Goal: Task Accomplishment & Management: Manage account settings

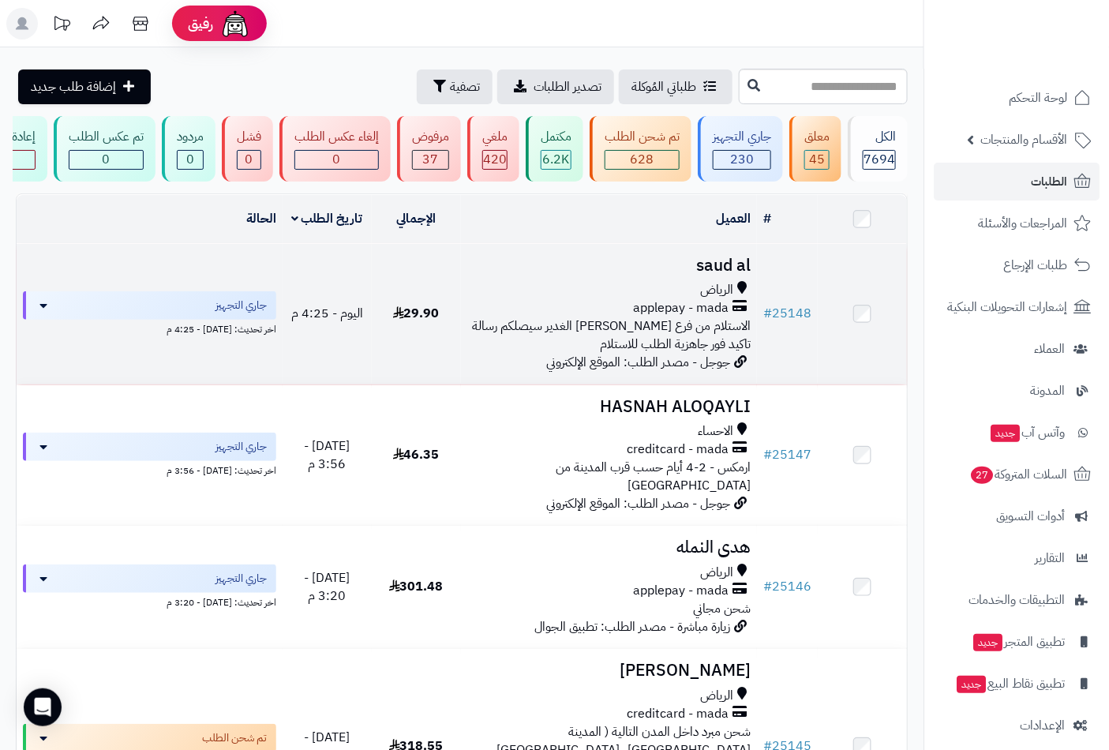
click at [723, 275] on h3 "saud al" at bounding box center [609, 266] width 284 height 18
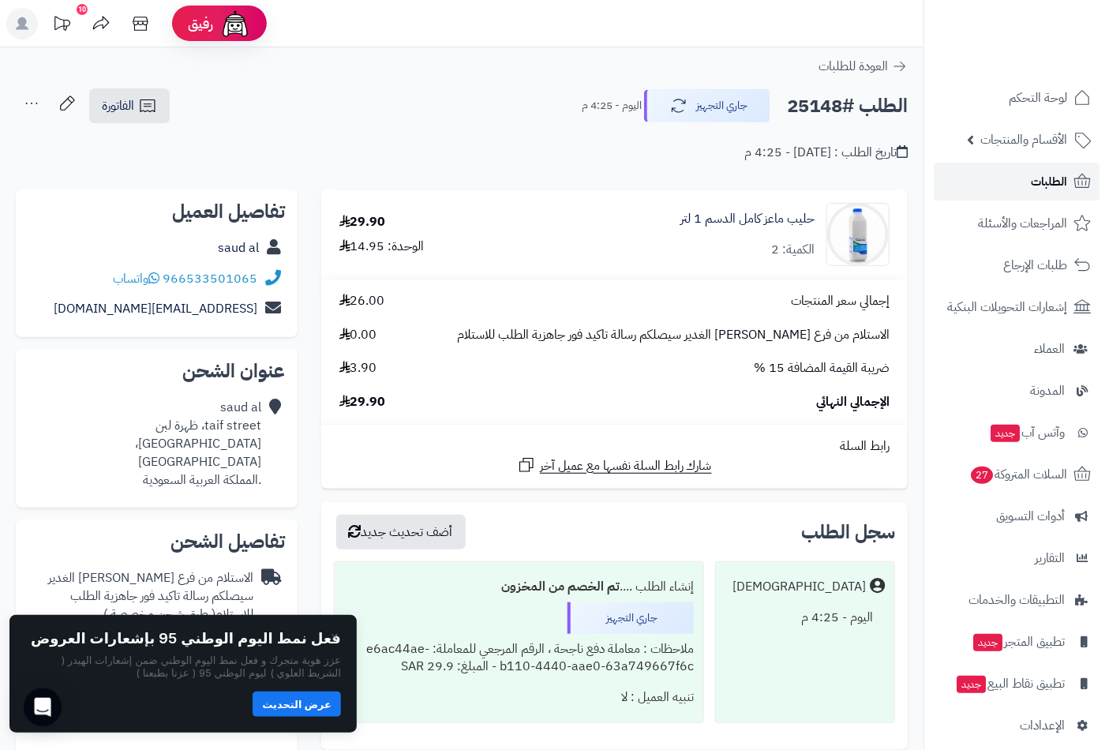
click at [1006, 178] on link "الطلبات" at bounding box center [1017, 182] width 166 height 38
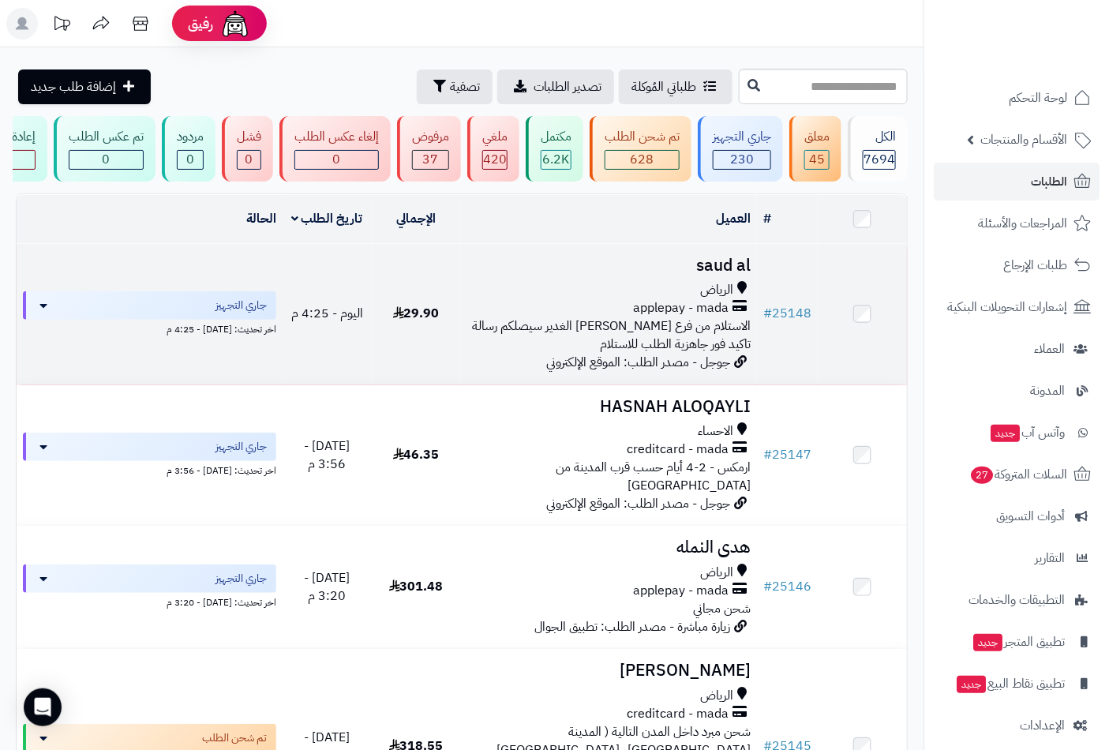
click at [689, 297] on div "الرياض" at bounding box center [609, 290] width 284 height 18
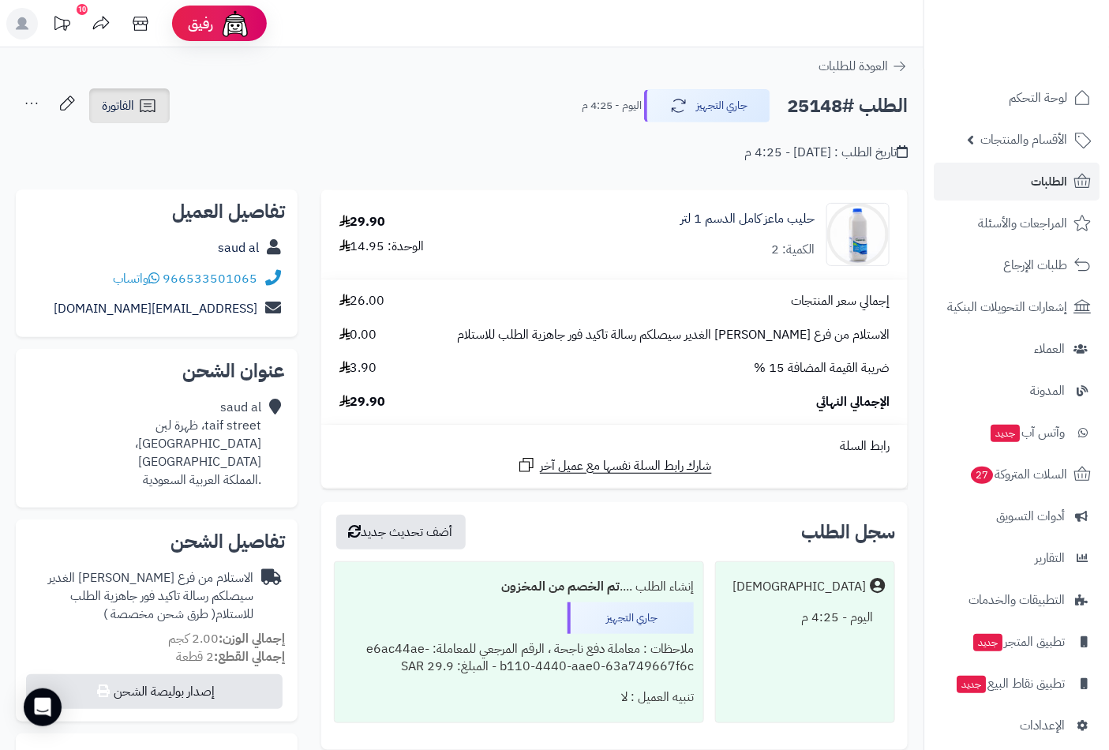
click at [120, 103] on span "الفاتورة" at bounding box center [118, 105] width 32 height 19
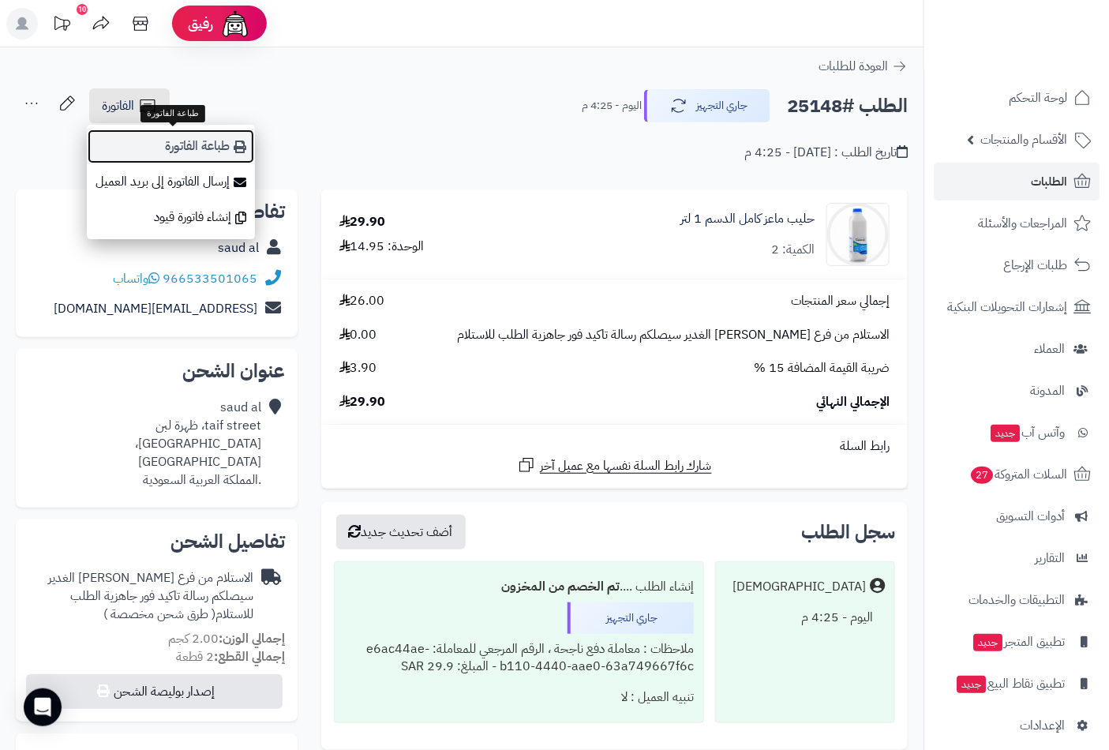
click at [164, 142] on link "طباعة الفاتورة" at bounding box center [171, 147] width 168 height 36
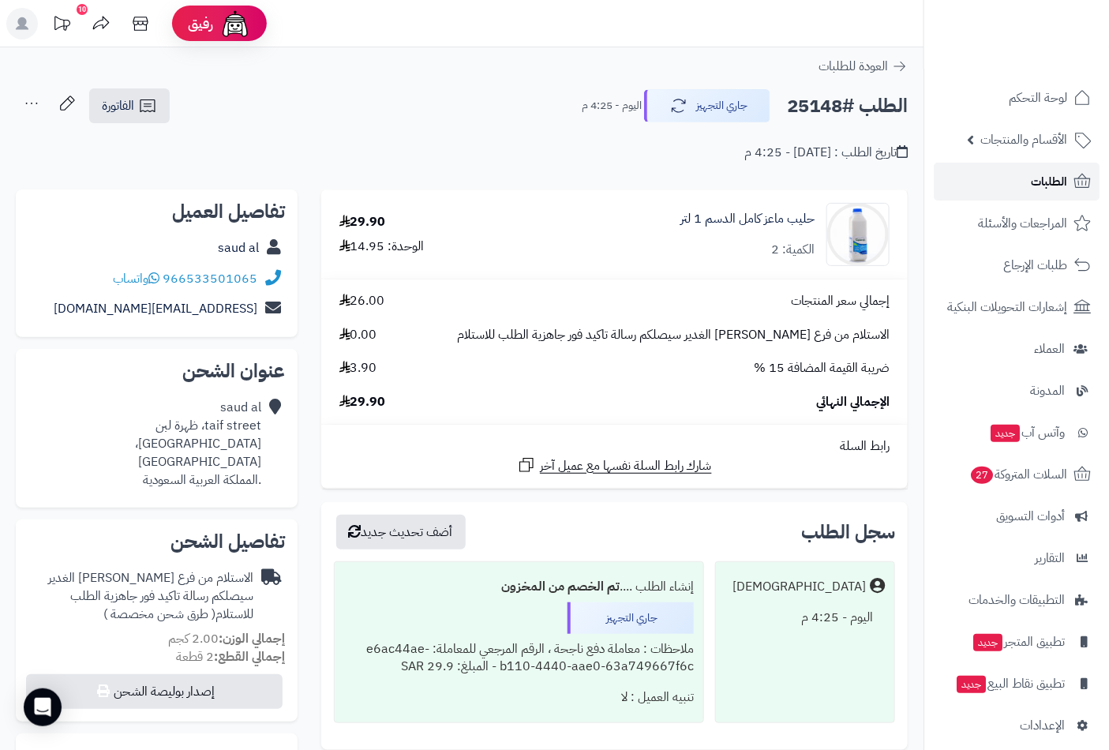
click at [1052, 179] on span "الطلبات" at bounding box center [1049, 182] width 36 height 22
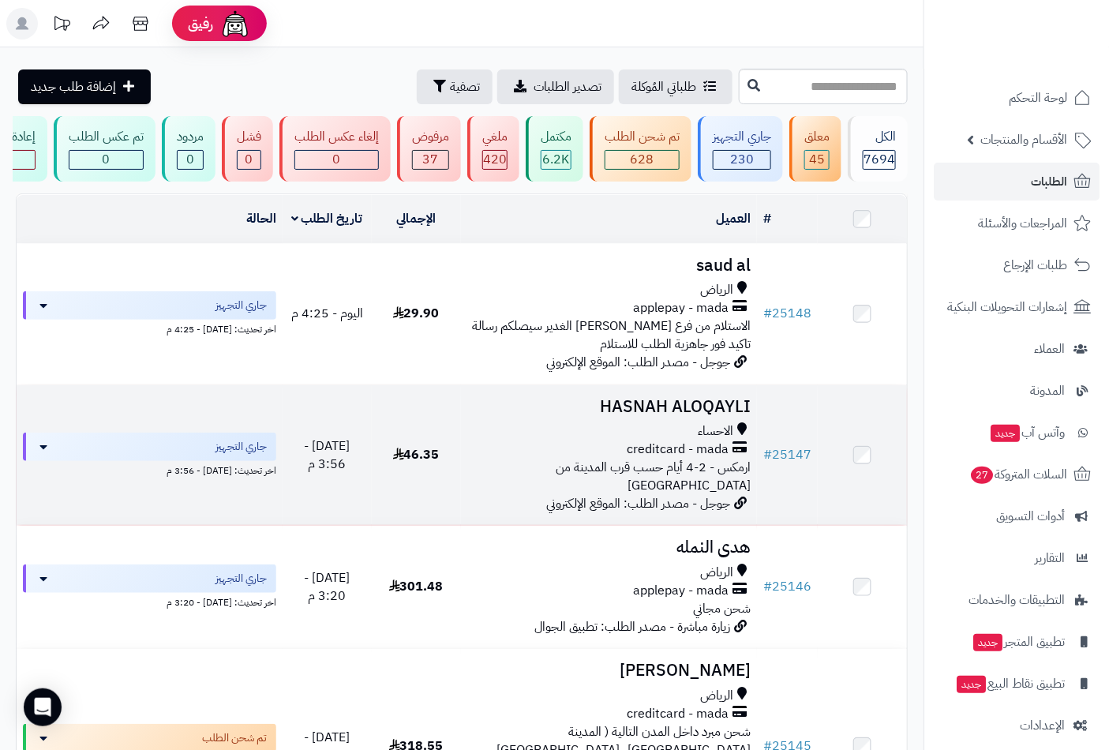
click at [692, 416] on h3 "HASNAH ALOQAYLI" at bounding box center [609, 407] width 284 height 18
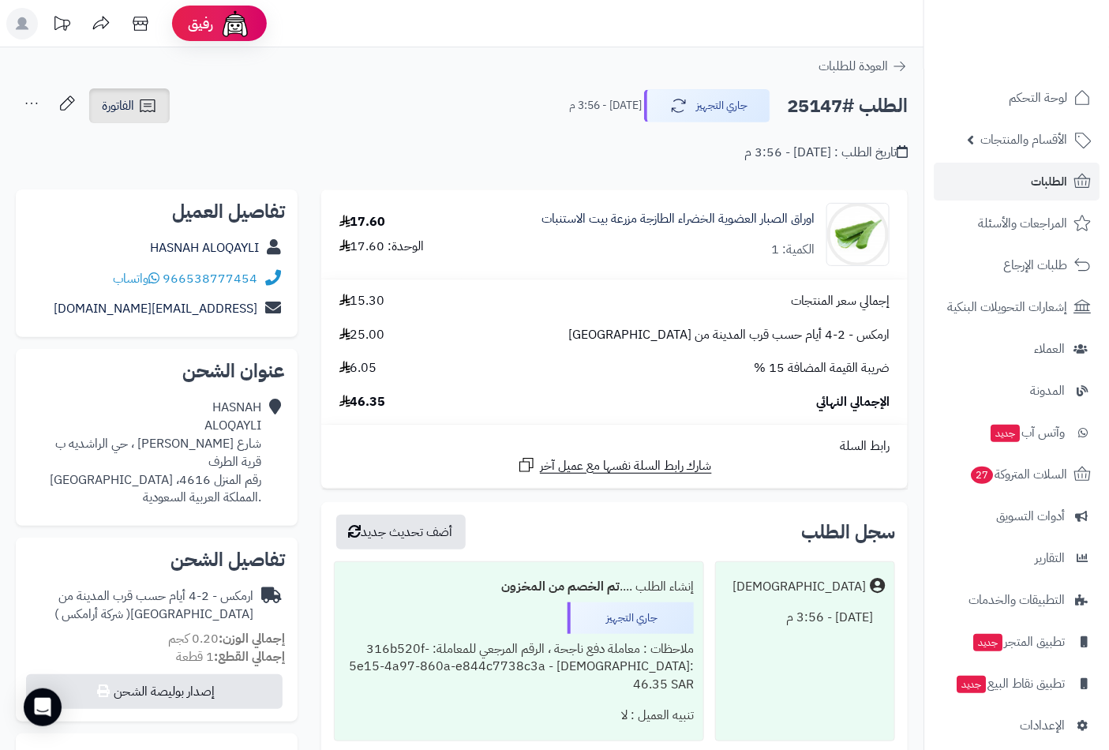
click at [118, 103] on span "الفاتورة" at bounding box center [118, 105] width 32 height 19
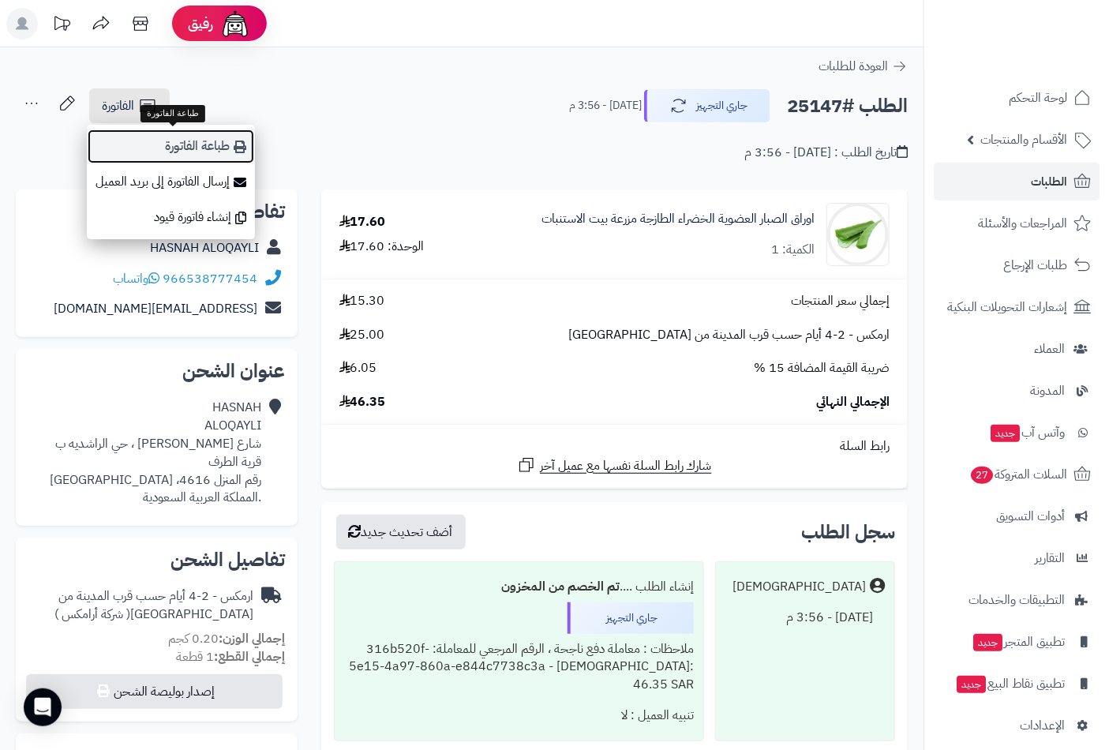
click at [197, 148] on link "طباعة الفاتورة" at bounding box center [171, 147] width 168 height 36
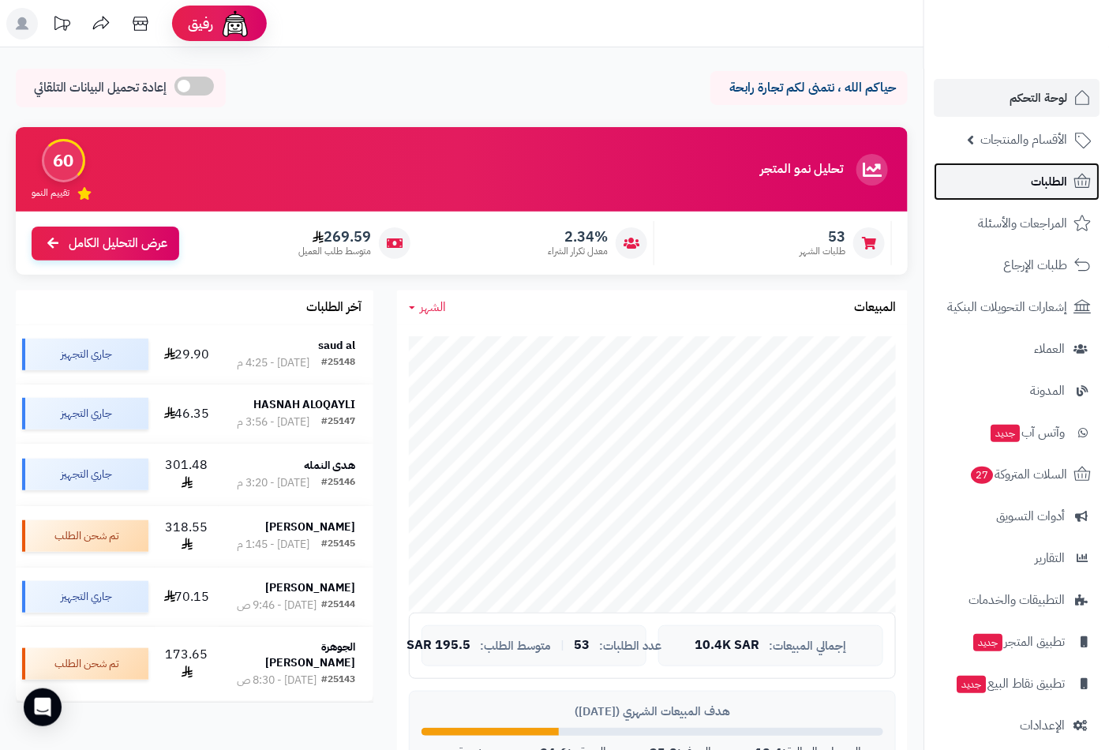
click span "الطلبات"
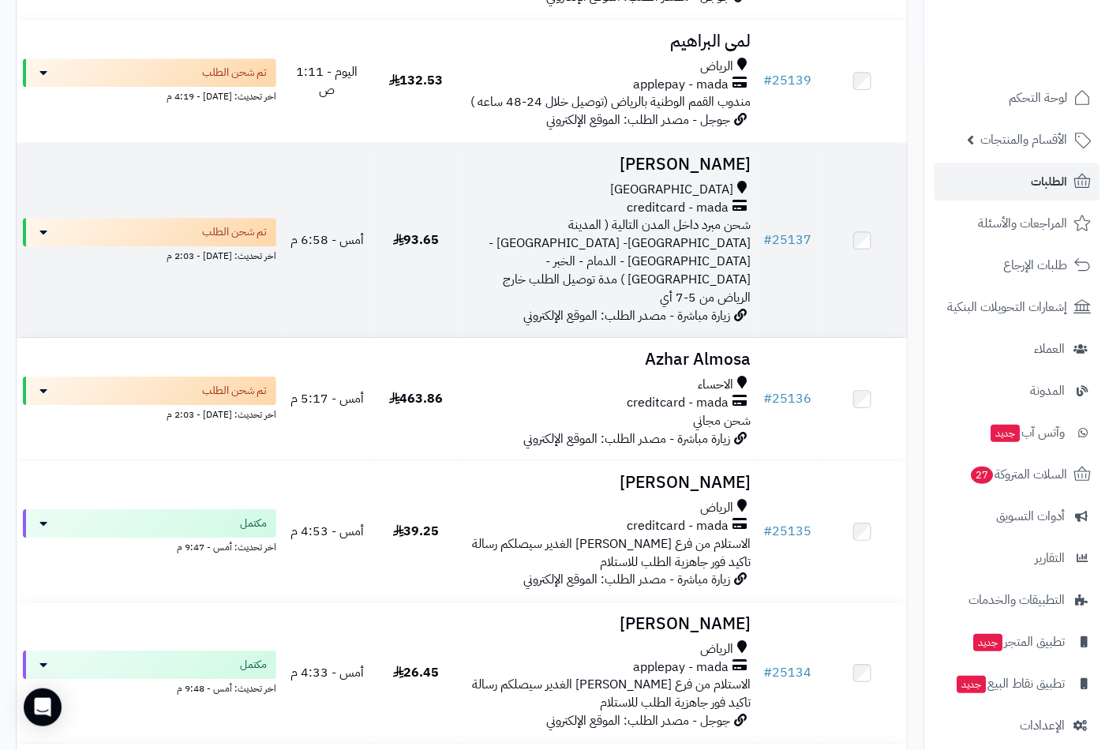
scroll to position [1666, 0]
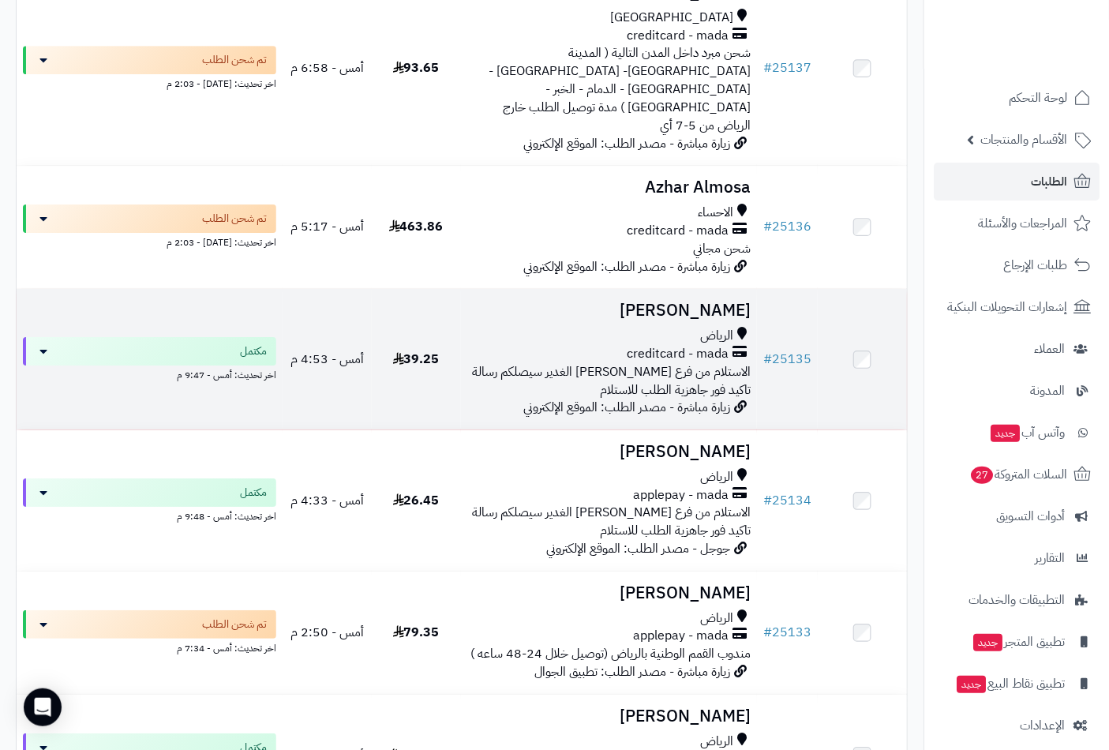
click at [658, 362] on span "الاستلام من فرع [PERSON_NAME] الغدير سيصلكم رسالة تاكيد فور جاهزية الطلب للاستل…" at bounding box center [611, 380] width 279 height 37
click at [736, 345] on icon at bounding box center [740, 354] width 14 height 18
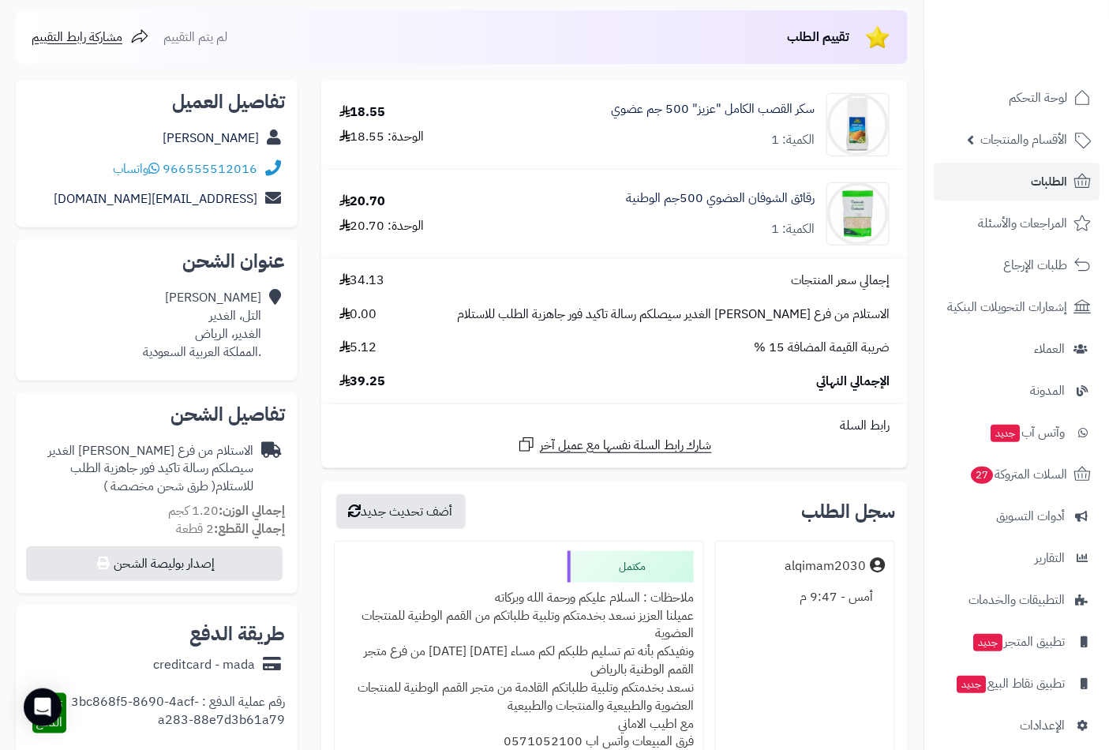
scroll to position [438, 0]
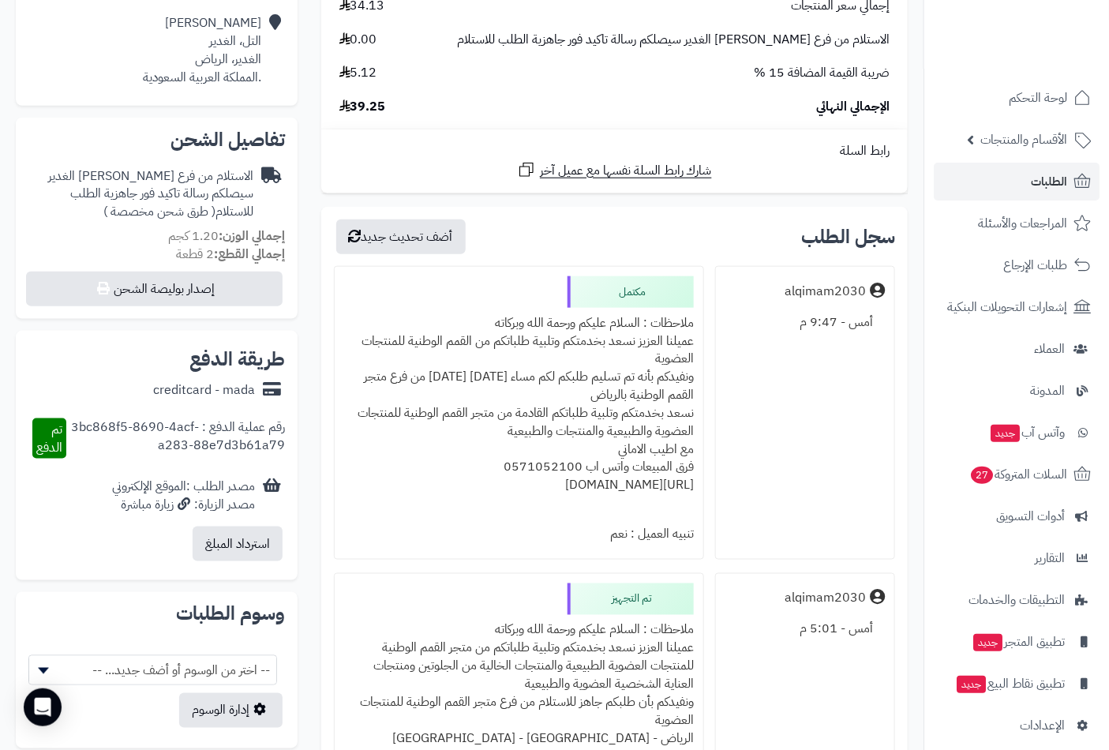
click at [636, 322] on div "ملاحظات : السلام عليكم ورحمة الله وبركاته عميلنا العزيز نسعد بخدمتكم وتلبية طلب…" at bounding box center [519, 413] width 350 height 211
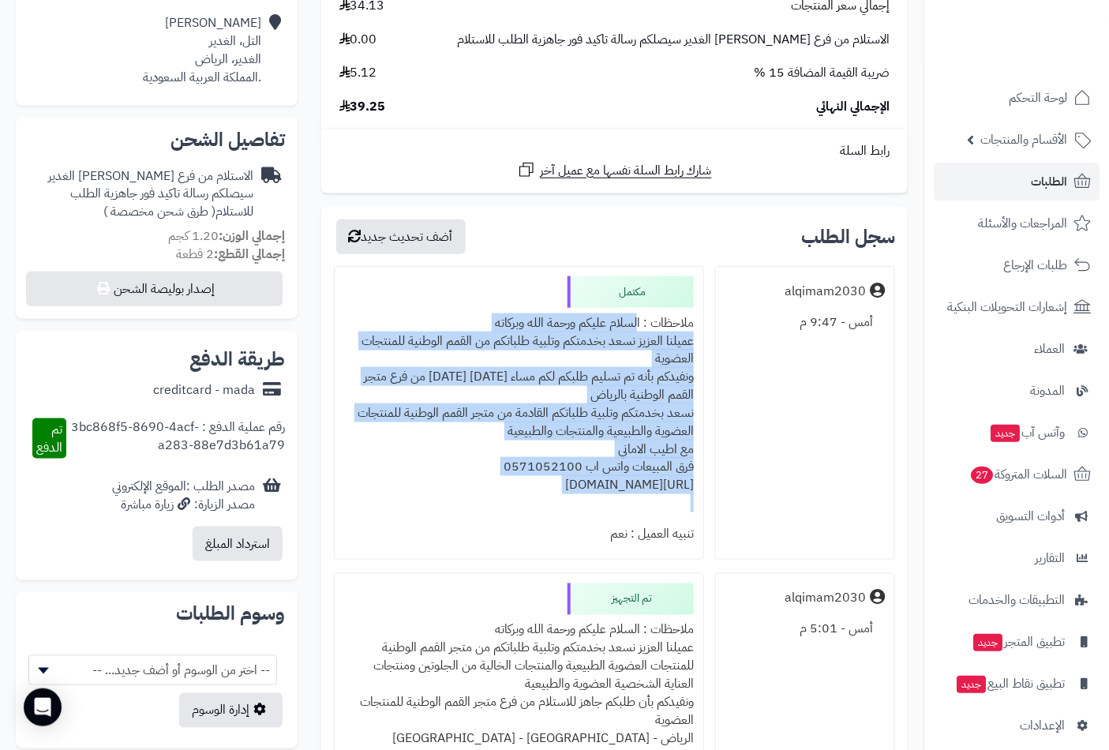
drag, startPoint x: 636, startPoint y: 322, endPoint x: 545, endPoint y: 508, distance: 207.2
click at [545, 508] on div "ملاحظات : السلام عليكم ورحمة الله وبركاته عميلنا العزيز نسعد بخدمتكم وتلبية طلب…" at bounding box center [519, 413] width 350 height 211
copy div "السلام عليكم ورحمة الله وبركاته عميلنا العزيز نسعد بخدمتكم وتلبية طلباتكم من ال…"
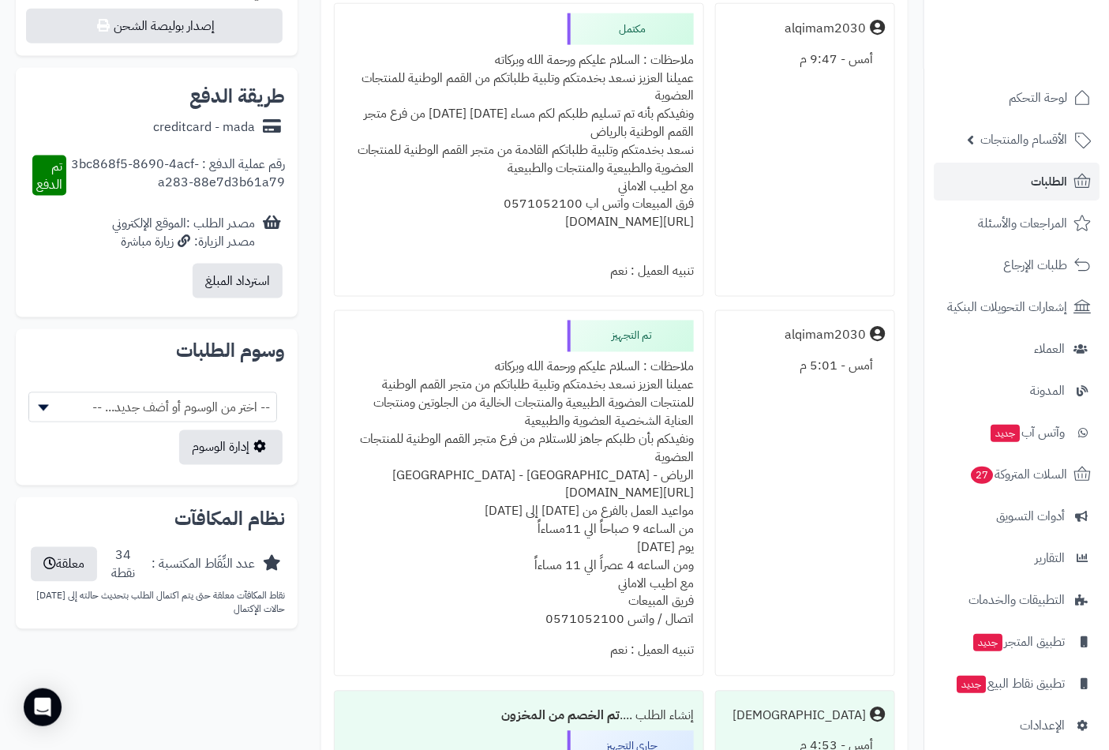
click at [633, 365] on div "ملاحظات : السلام عليكم ورحمة الله وبركاته عميلنا العزيز نسعد بخدمتكم وتلبية طلب…" at bounding box center [519, 493] width 350 height 283
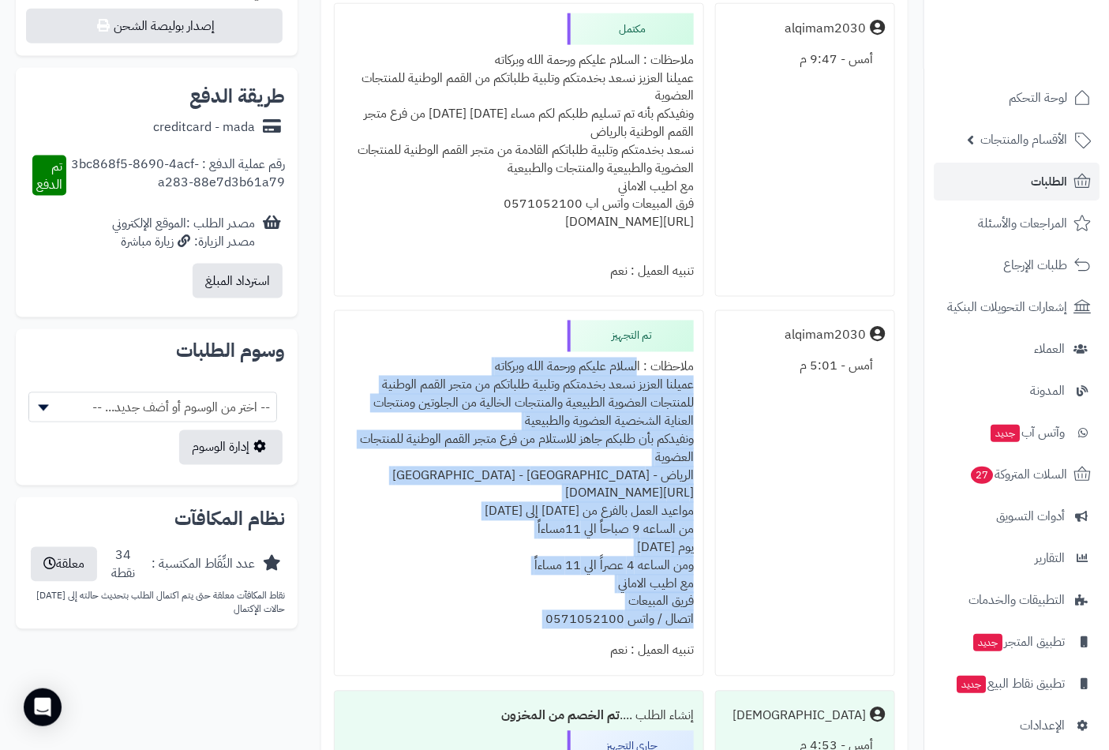
drag, startPoint x: 633, startPoint y: 365, endPoint x: 479, endPoint y: 620, distance: 297.8
click at [479, 620] on div "ملاحظات : السلام عليكم ورحمة الله وبركاته عميلنا العزيز نسعد بخدمتكم وتلبية طلب…" at bounding box center [519, 493] width 350 height 283
copy div "السلام عليكم ورحمة الله وبركاته عميلنا العزيز نسعد بخدمتكم وتلبية طلباتكم من مت…"
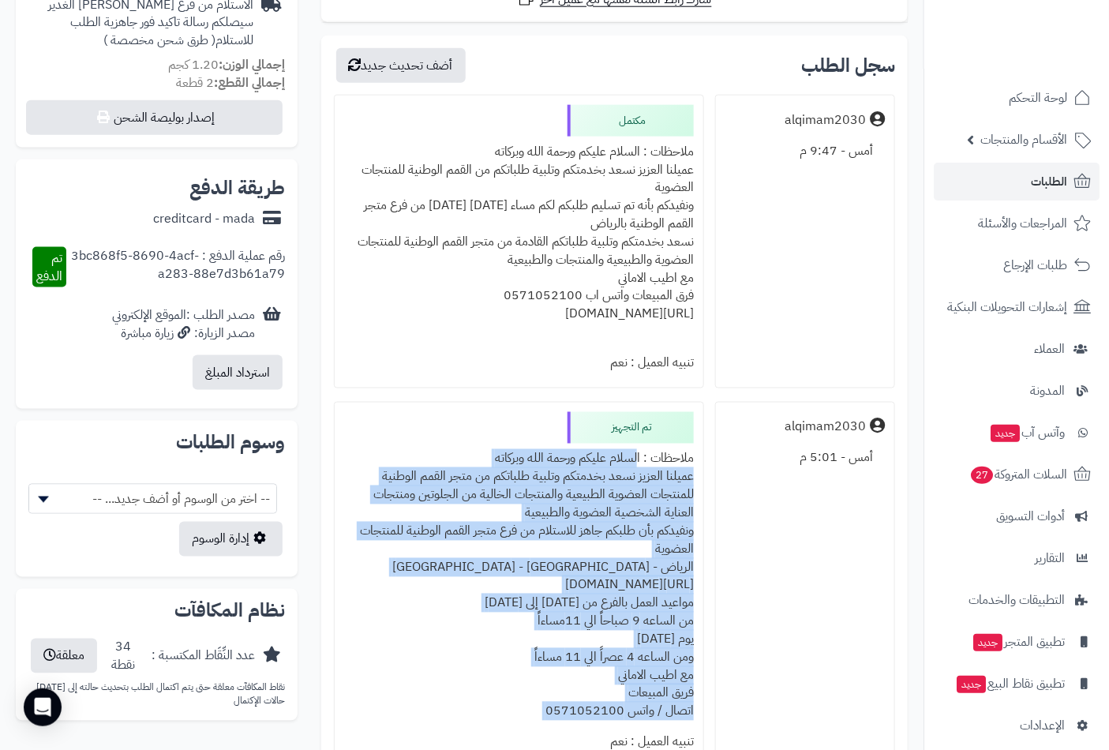
scroll to position [526, 0]
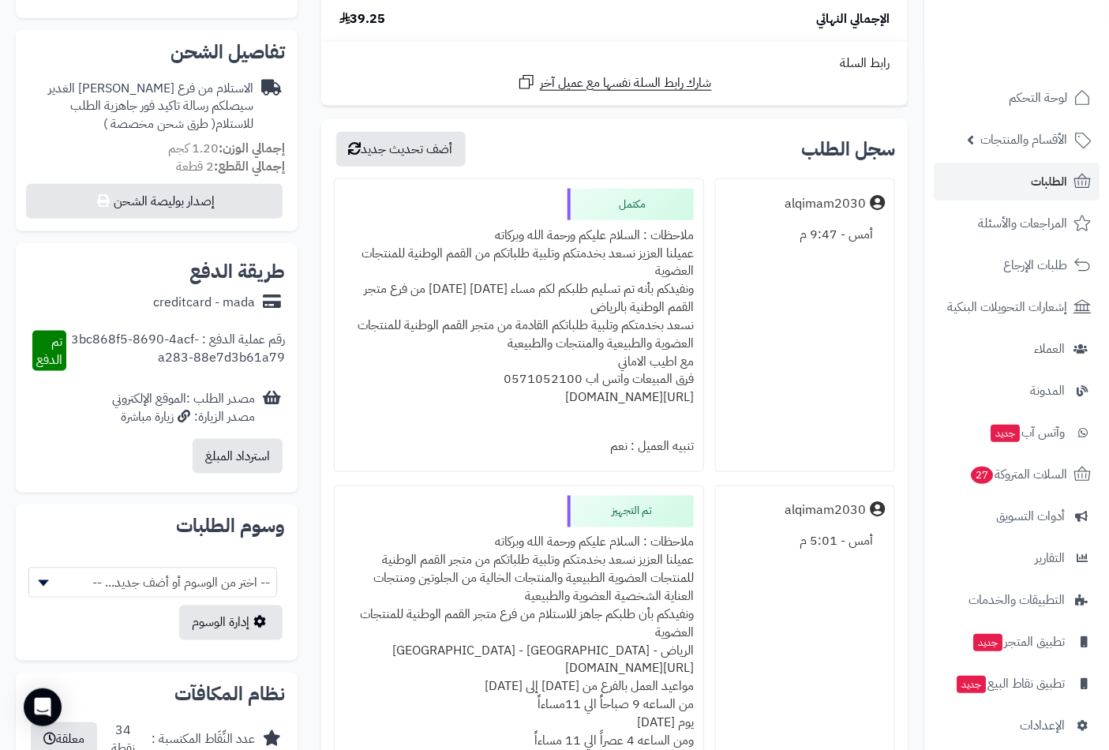
click at [625, 234] on div "ملاحظات : السلام عليكم ورحمة الله وبركاته عميلنا العزيز نسعد بخدمتكم وتلبية طلب…" at bounding box center [519, 325] width 350 height 211
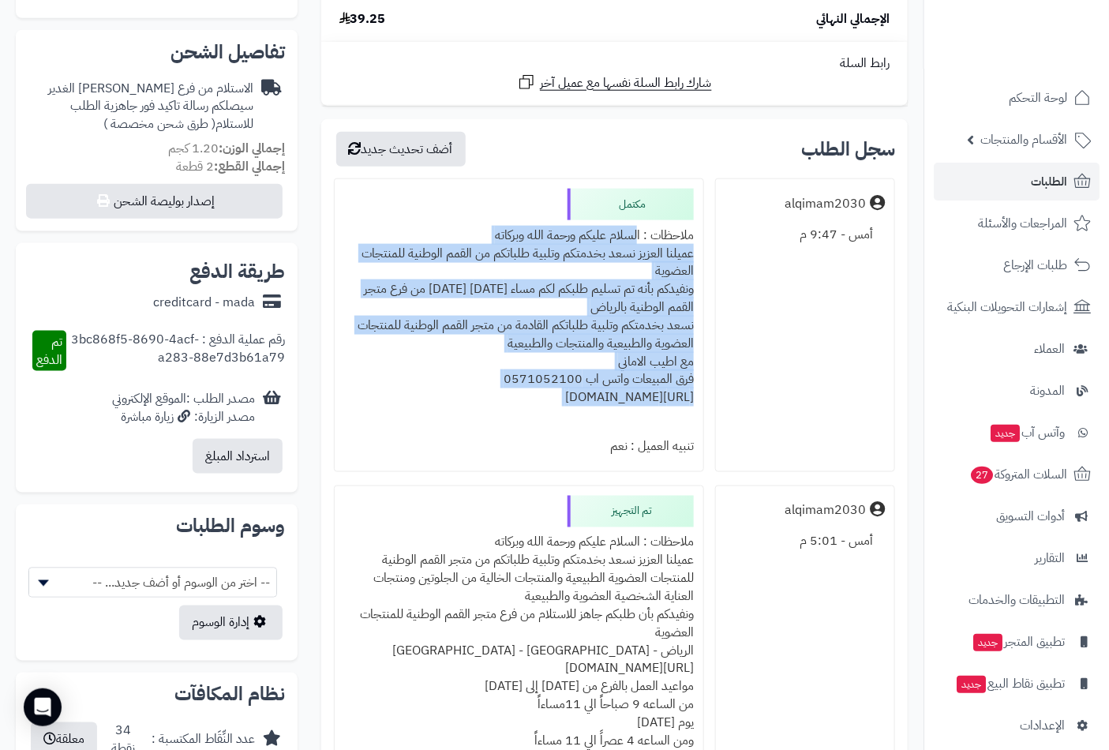
drag, startPoint x: 625, startPoint y: 234, endPoint x: 459, endPoint y: 395, distance: 232.2
click at [459, 395] on div "ملاحظات : السلام عليكم ورحمة الله وبركاته عميلنا العزيز نسعد بخدمتكم وتلبية طلب…" at bounding box center [519, 325] width 350 height 211
copy div "السلام عليكم ورحمة الله وبركاته عميلنا العزيز نسعد بخدمتكم وتلبية طلباتكم من ال…"
click at [1037, 179] on span "الطلبات" at bounding box center [1049, 182] width 36 height 22
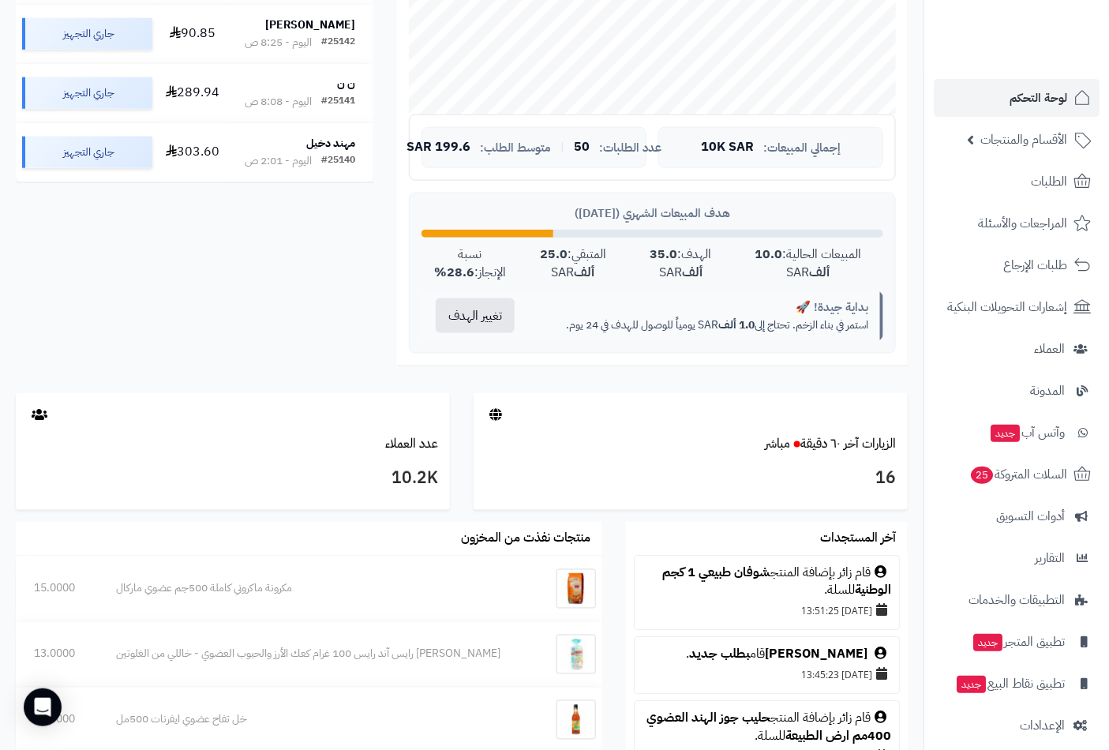
scroll to position [350, 0]
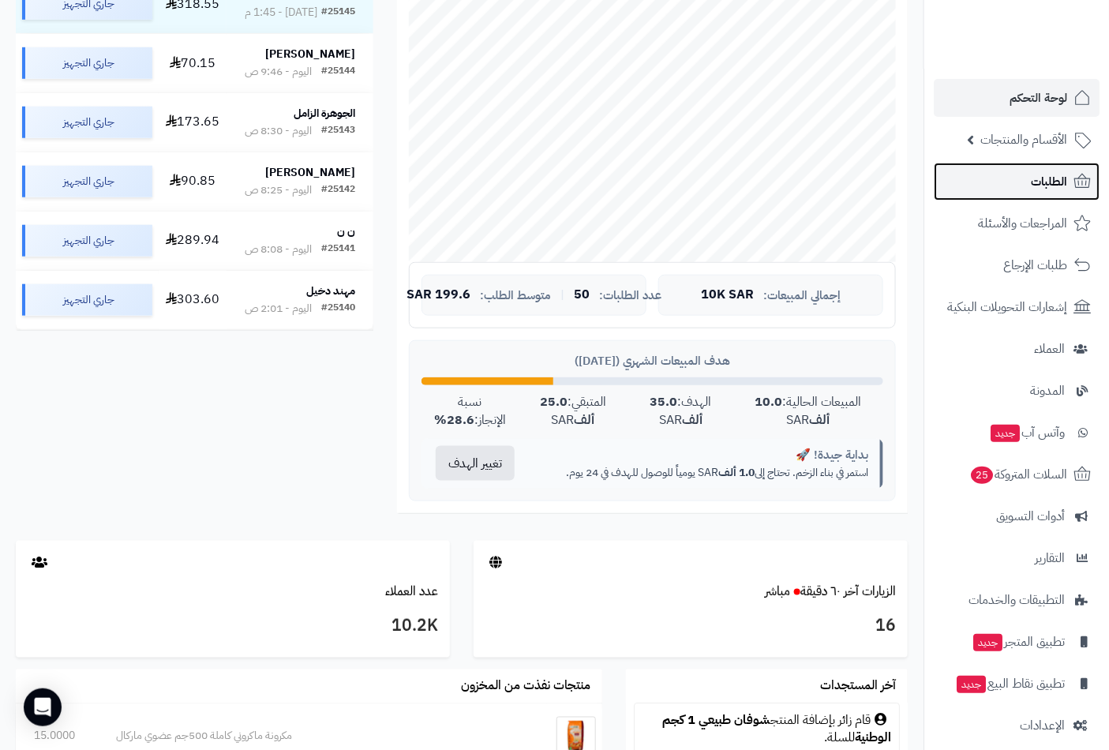
click at [1027, 186] on link "الطلبات" at bounding box center [1017, 182] width 166 height 38
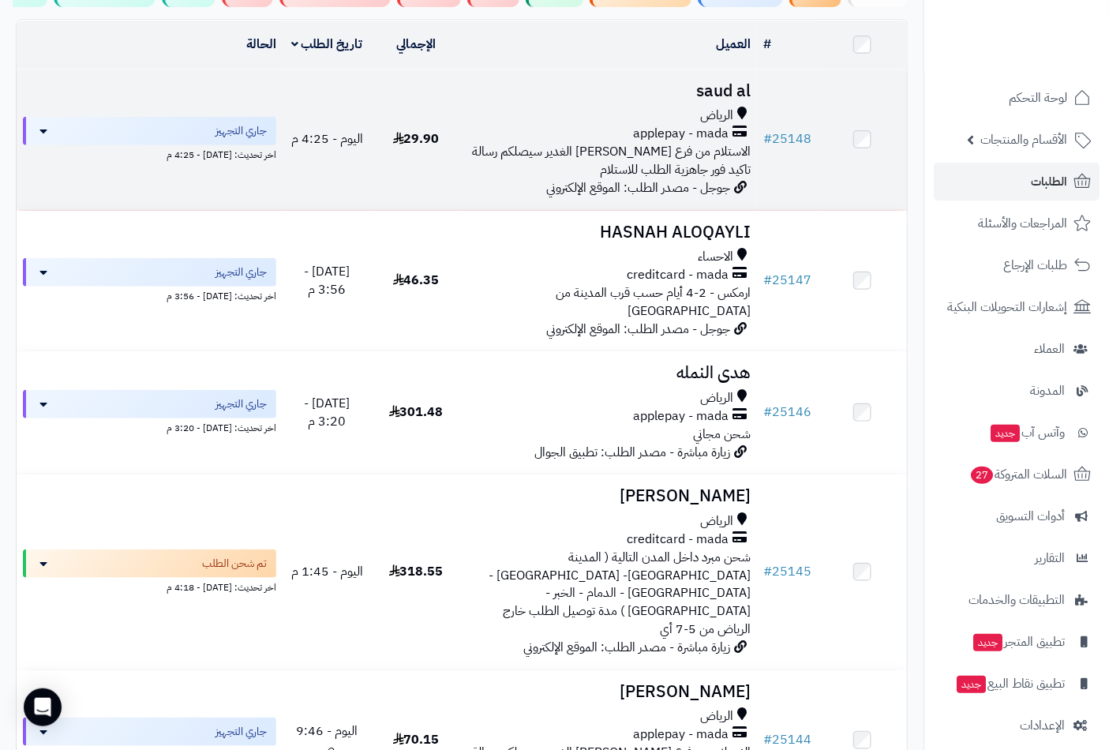
scroll to position [175, 0]
click at [738, 99] on h3 "saud al" at bounding box center [609, 90] width 284 height 18
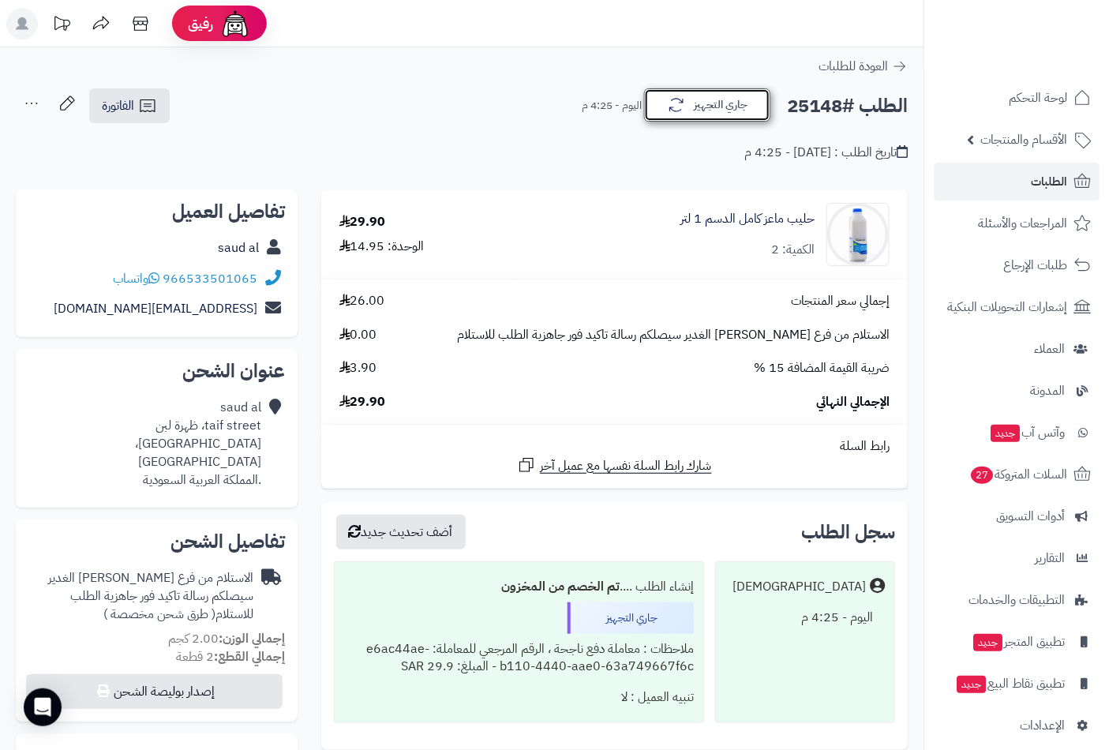
click at [698, 107] on button "جاري التجهيز" at bounding box center [707, 104] width 126 height 33
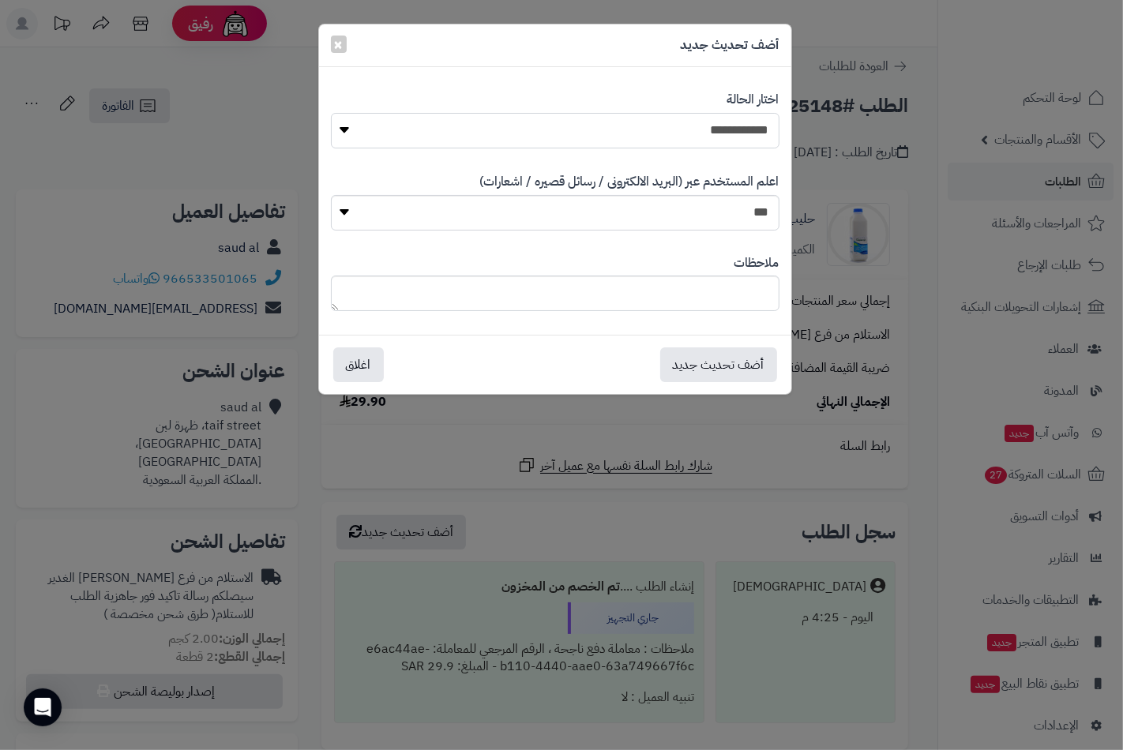
click at [735, 136] on select "**********" at bounding box center [555, 131] width 448 height 36
click at [331, 113] on select "**********" at bounding box center [555, 131] width 448 height 36
click at [746, 129] on select "**********" at bounding box center [555, 131] width 448 height 36
select select "**"
click at [331, 113] on select "**********" at bounding box center [555, 131] width 448 height 36
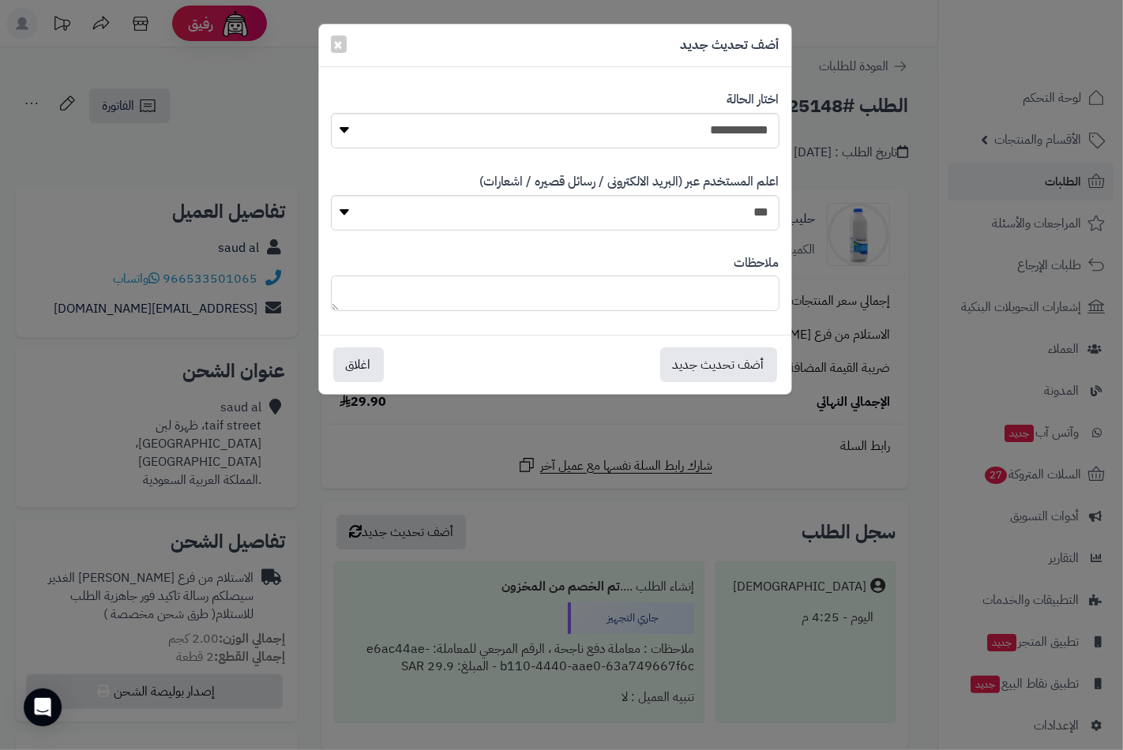
click at [744, 284] on textarea at bounding box center [555, 293] width 448 height 36
paste textarea "**********"
type textarea "**********"
click at [716, 290] on textarea "**********" at bounding box center [555, 293] width 448 height 36
paste textarea "**********"
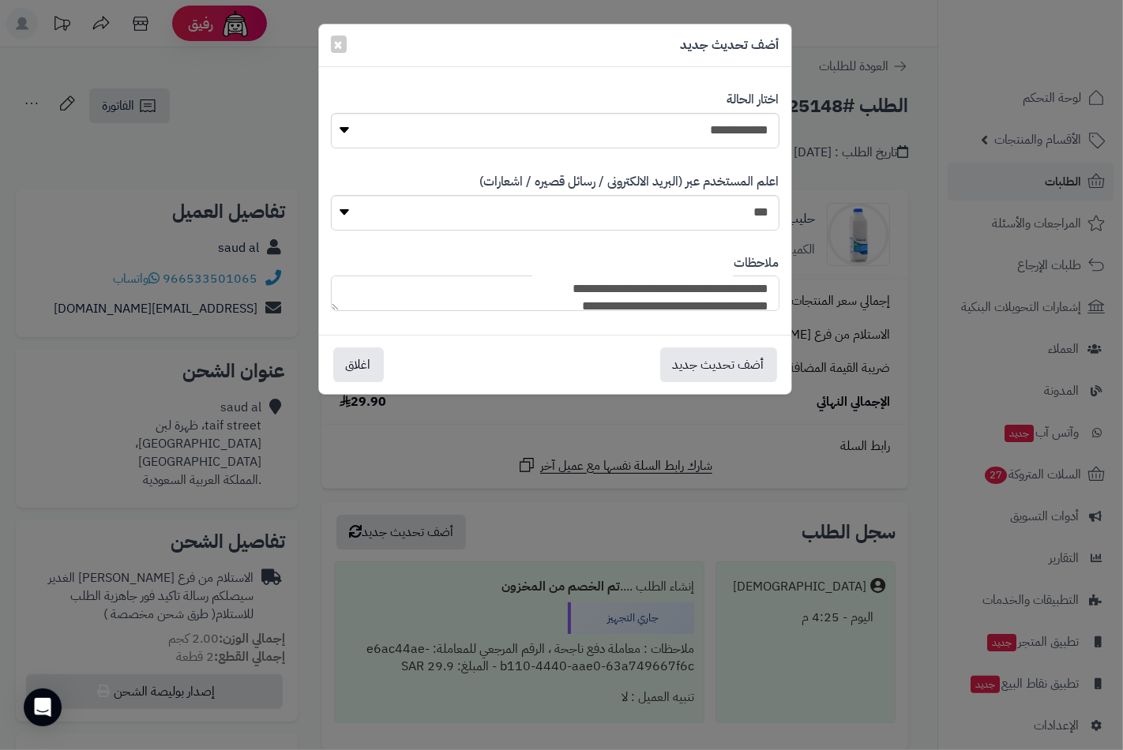
scroll to position [51, 0]
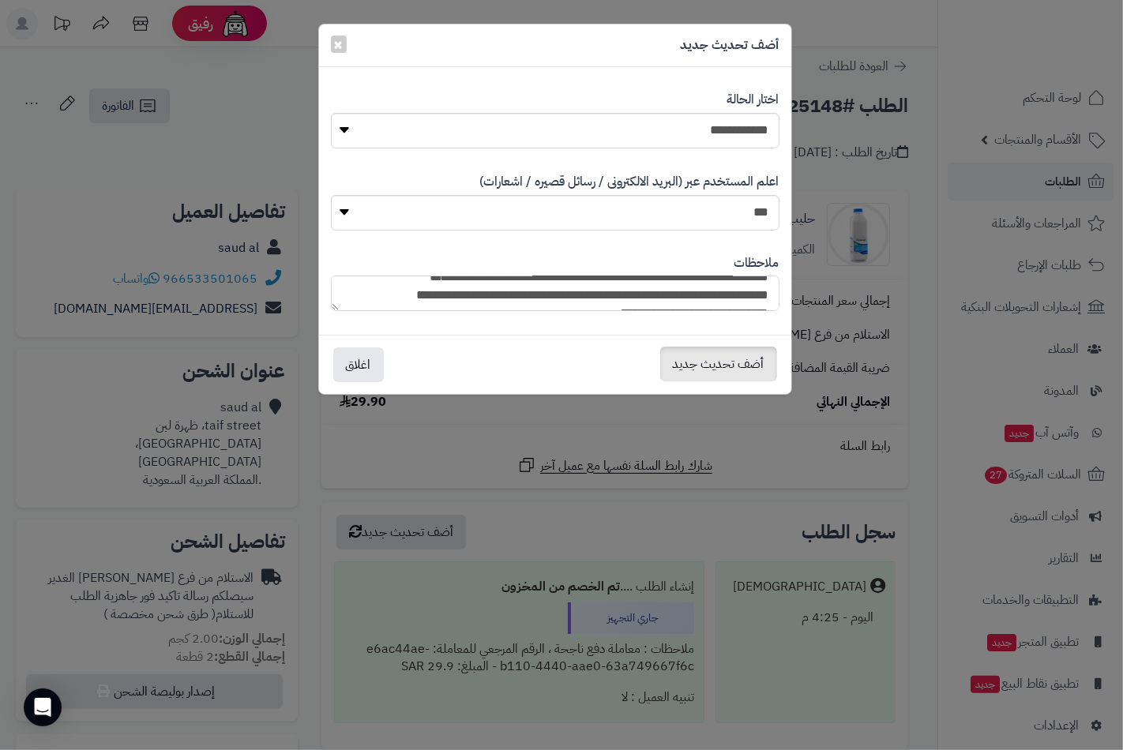
type textarea "**********"
click at [716, 360] on button "أضف تحديث جديد" at bounding box center [718, 364] width 117 height 35
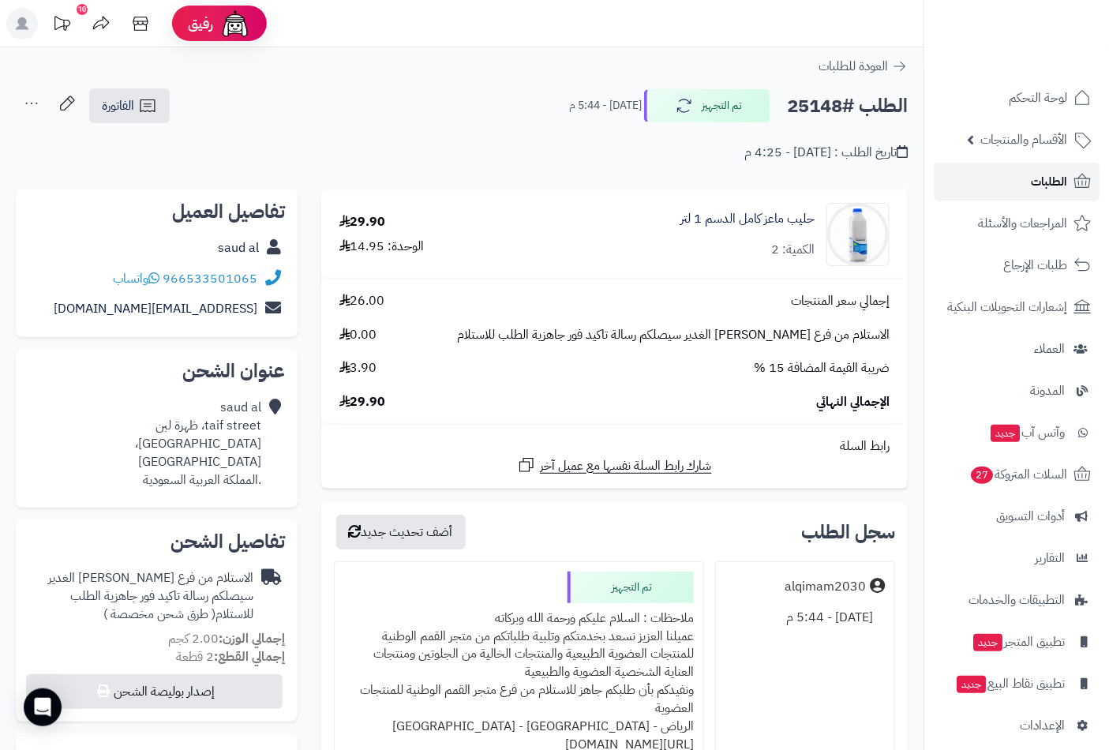
click at [1026, 182] on link "الطلبات" at bounding box center [1017, 182] width 166 height 38
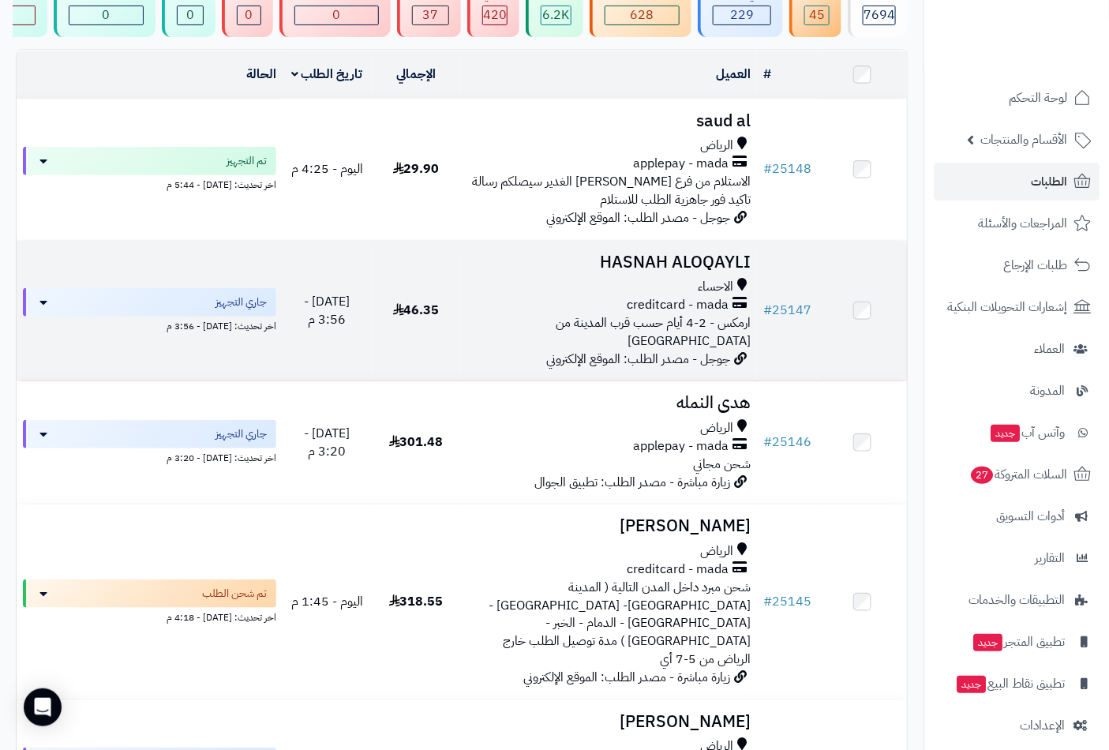
scroll to position [175, 0]
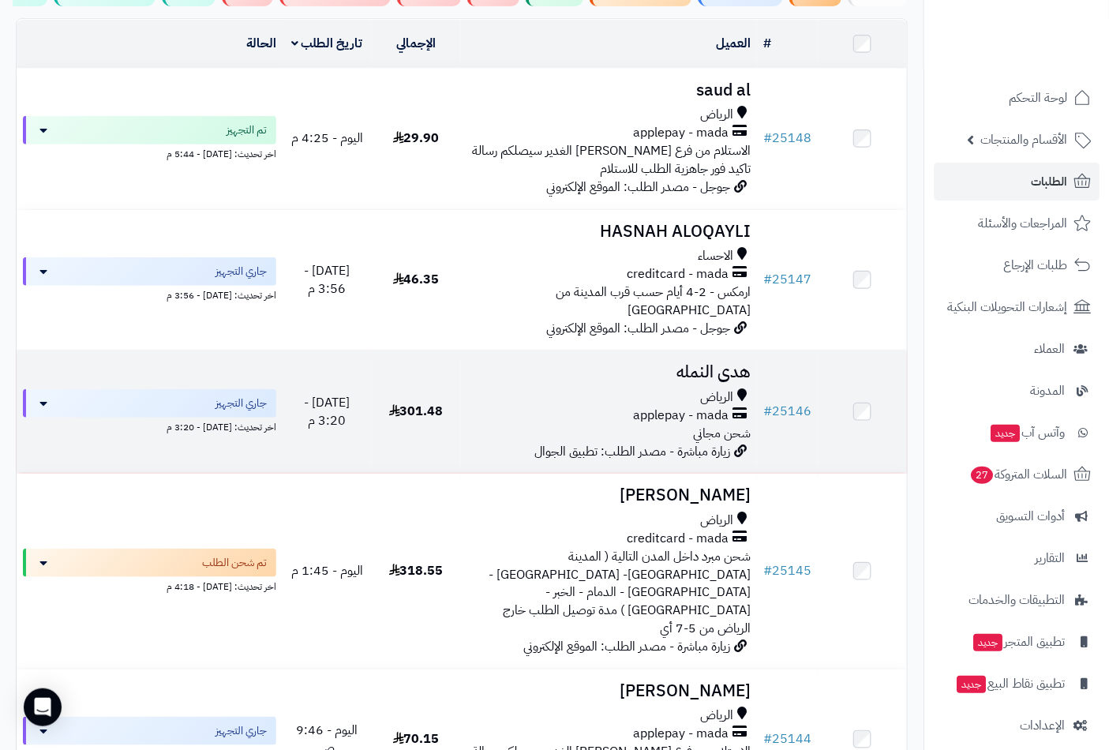
click at [699, 374] on h3 "هدى النمله" at bounding box center [609, 372] width 284 height 18
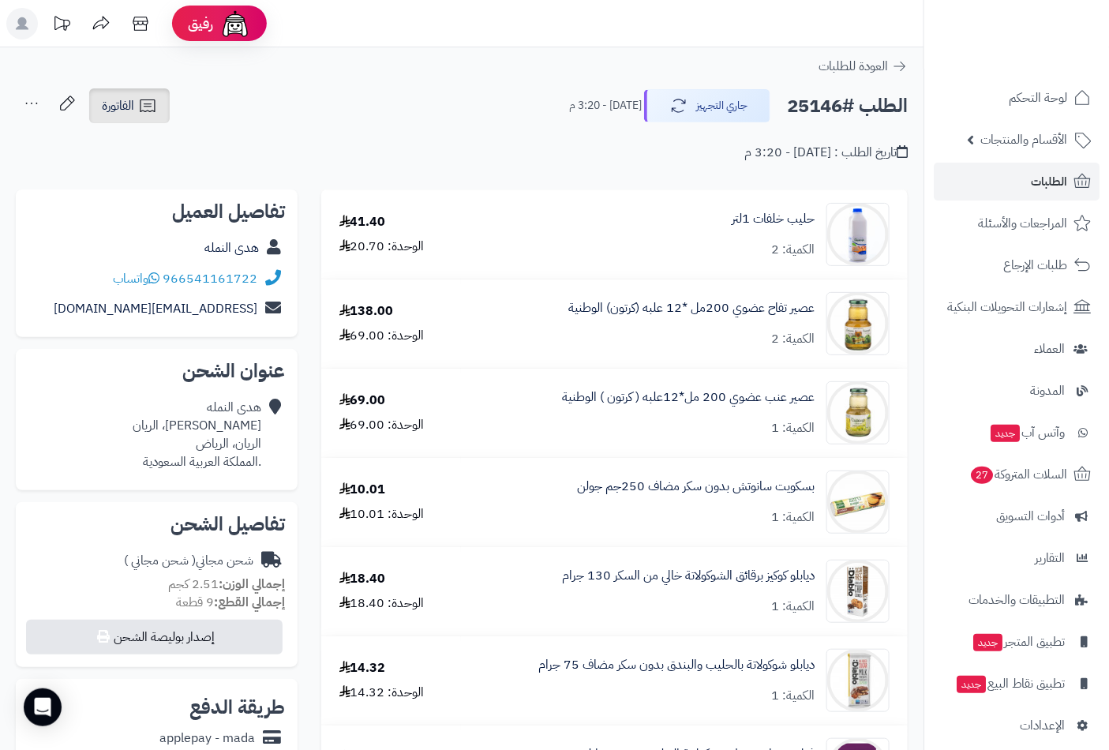
click at [152, 107] on icon at bounding box center [147, 105] width 19 height 19
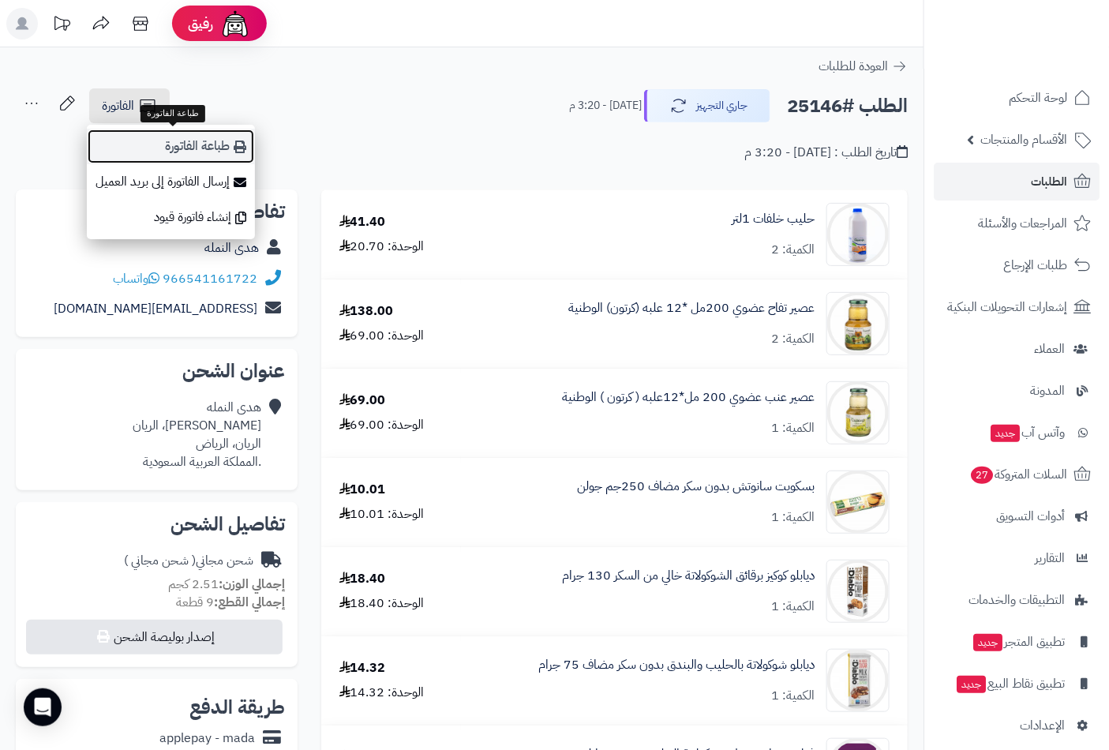
click at [186, 142] on link "طباعة الفاتورة" at bounding box center [171, 147] width 168 height 36
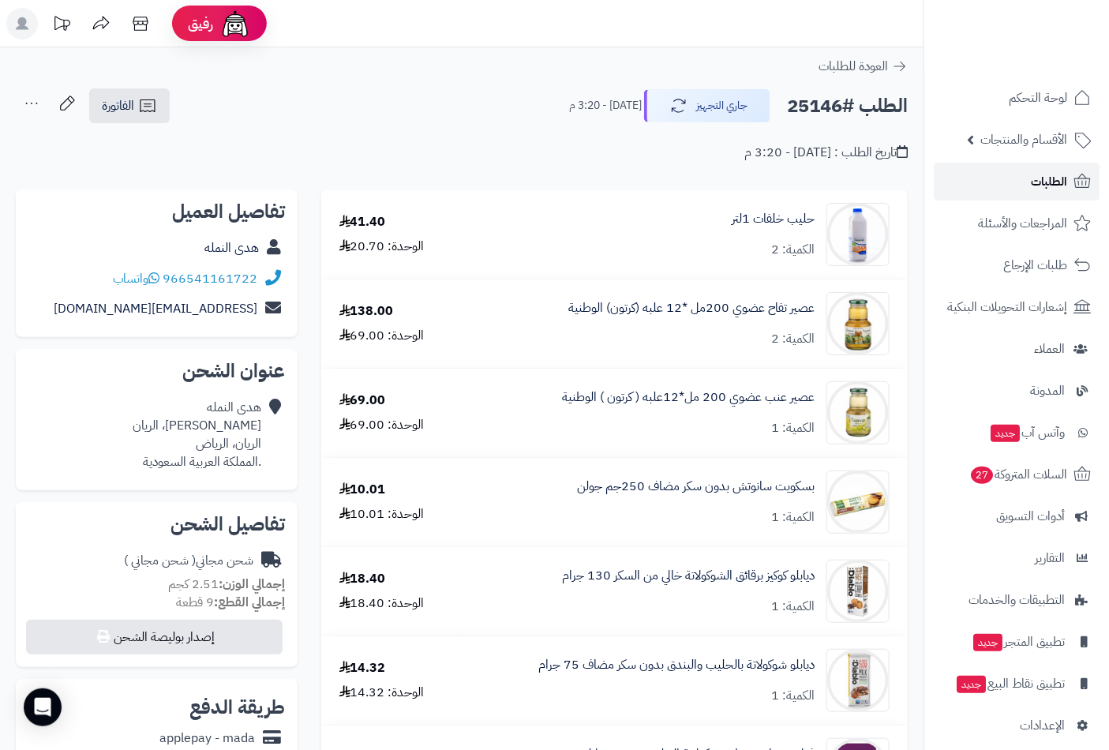
click at [984, 177] on link "الطلبات" at bounding box center [1017, 182] width 166 height 38
